Goal: Transaction & Acquisition: Purchase product/service

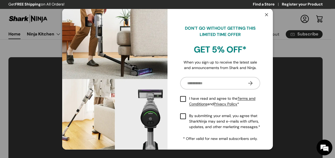
click at [266, 15] on button "Close" at bounding box center [266, 15] width 10 height 11
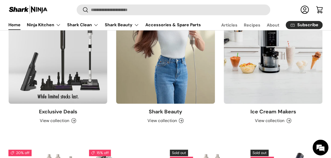
scroll to position [694, 0]
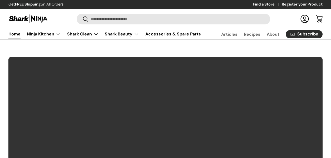
click at [111, 18] on input "Search" at bounding box center [174, 19] width 194 height 11
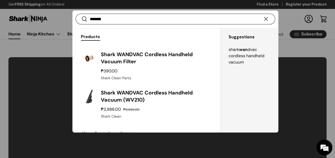
type input "*******"
click at [76, 13] on button "Search" at bounding box center [82, 19] width 12 height 12
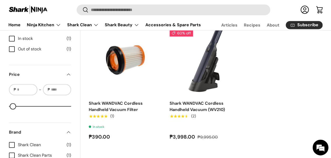
scroll to position [105, 0]
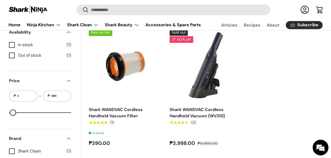
click at [283, 11] on div "Log in Cart" at bounding box center [297, 10] width 55 height 12
click at [287, 15] on div "Log in Cart" at bounding box center [297, 10] width 55 height 12
click at [260, 1] on store-header "Search Search Reset Log in Cart Menu Home Ninja Kitchen Back Ninja Kitchen Cook…" at bounding box center [165, 15] width 331 height 31
